Goal: Task Accomplishment & Management: Manage account settings

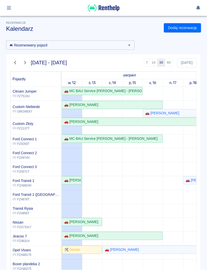
scroll to position [58, 0]
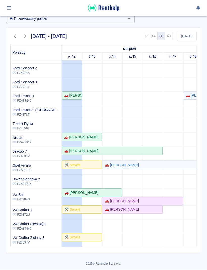
click at [178, 201] on div "🚗 [PERSON_NAME]" at bounding box center [143, 201] width 80 height 5
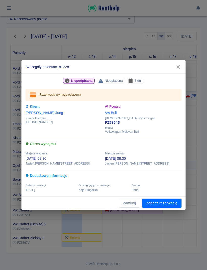
click at [136, 206] on button "Zamknij" at bounding box center [129, 203] width 21 height 9
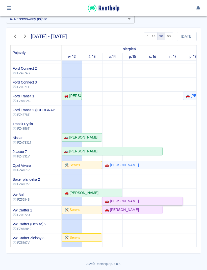
click at [174, 203] on div "🚗 [PERSON_NAME]" at bounding box center [143, 201] width 80 height 5
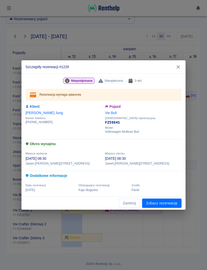
click at [136, 204] on button "Zamknij" at bounding box center [129, 203] width 21 height 9
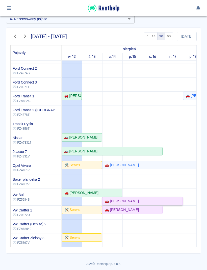
click at [181, 203] on div "🚗 [PERSON_NAME]" at bounding box center [143, 201] width 80 height 5
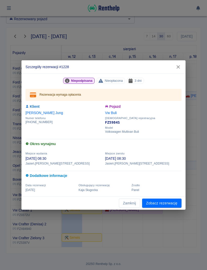
click at [176, 207] on link "Zobacz rezerwację" at bounding box center [161, 203] width 39 height 9
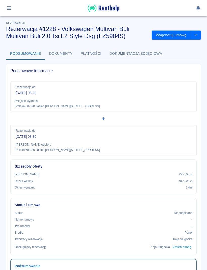
click at [199, 38] on button "drop-down" at bounding box center [196, 35] width 10 height 9
click at [12, 10] on button "button" at bounding box center [9, 8] width 10 height 9
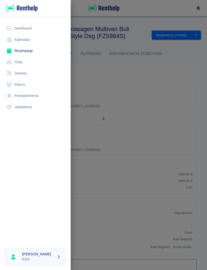
click at [30, 41] on link "Kalendarz" at bounding box center [35, 39] width 63 height 11
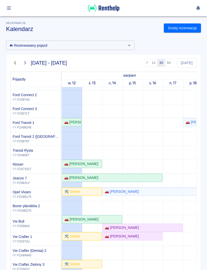
scroll to position [58, 0]
click at [77, 124] on div "🚗 [PERSON_NAME]" at bounding box center [71, 122] width 19 height 5
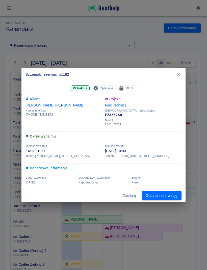
click at [138, 197] on button "Zamknij" at bounding box center [129, 195] width 21 height 9
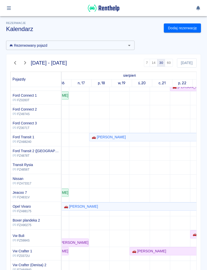
scroll to position [0, 0]
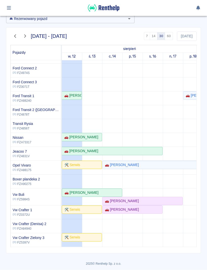
click at [200, 144] on div "[DATE] - [DATE] 7 14 30 60 [DATE] Pojazdy sierpień wrzesień w, 12 ś, 13 c, 14 p…" at bounding box center [103, 141] width 194 height 226
click at [13, 6] on button "button" at bounding box center [9, 8] width 10 height 9
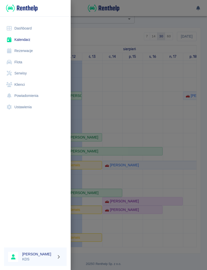
click at [26, 72] on link "Serwisy" at bounding box center [35, 73] width 63 height 11
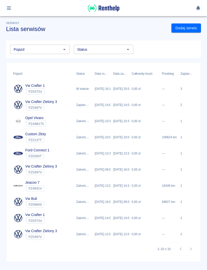
click at [148, 124] on div "0,00 zł" at bounding box center [144, 121] width 30 height 16
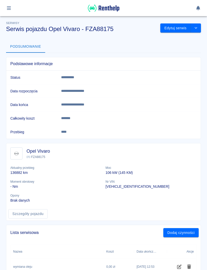
click at [183, 27] on button "Edytuj serwis" at bounding box center [175, 27] width 31 height 9
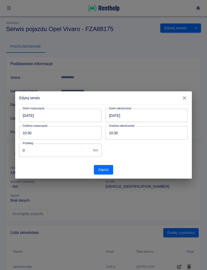
click at [171, 119] on input "[DATE]" at bounding box center [147, 115] width 82 height 13
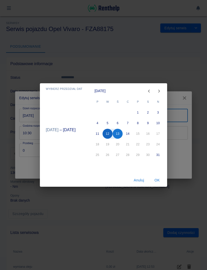
click at [111, 135] on button "12" at bounding box center [108, 134] width 10 height 10
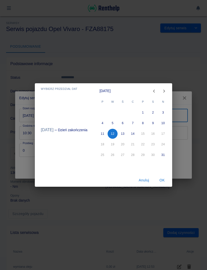
click at [165, 181] on button "OK" at bounding box center [162, 180] width 16 height 9
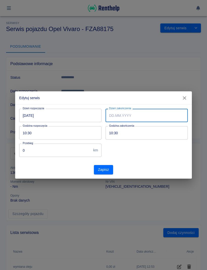
click at [161, 137] on input "10:30" at bounding box center [145, 132] width 79 height 13
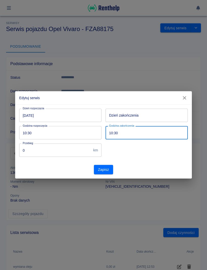
click at [174, 139] on input "10:30" at bounding box center [145, 132] width 79 height 13
click at [84, 136] on input "10:30" at bounding box center [58, 132] width 79 height 13
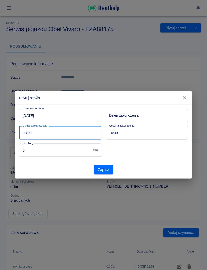
type input "08:00"
click at [113, 172] on button "Zapisz" at bounding box center [103, 169] width 19 height 9
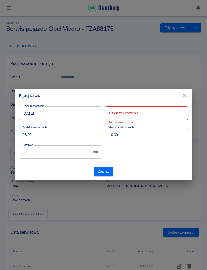
click at [178, 116] on input "Dzień zakończenia" at bounding box center [147, 113] width 82 height 13
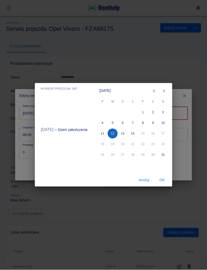
click at [113, 134] on button "12" at bounding box center [113, 134] width 10 height 10
type input "[DATE]"
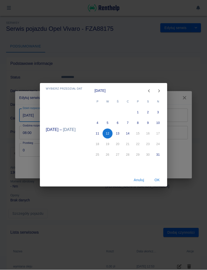
click at [162, 184] on button "OK" at bounding box center [157, 180] width 16 height 9
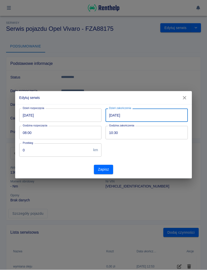
click at [107, 174] on button "Zapisz" at bounding box center [103, 169] width 19 height 9
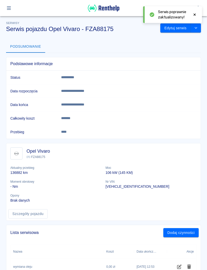
click at [10, 12] on button "button" at bounding box center [9, 8] width 10 height 9
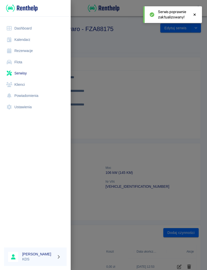
click at [31, 41] on link "Kalendarz" at bounding box center [35, 39] width 63 height 11
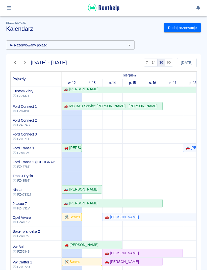
scroll to position [27, 1]
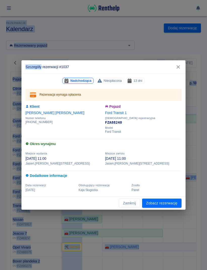
click at [179, 71] on button "button" at bounding box center [178, 66] width 11 height 9
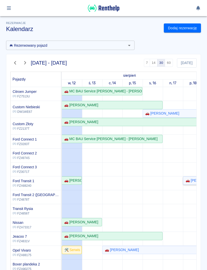
scroll to position [0, 0]
